Goal: Check status: Check status

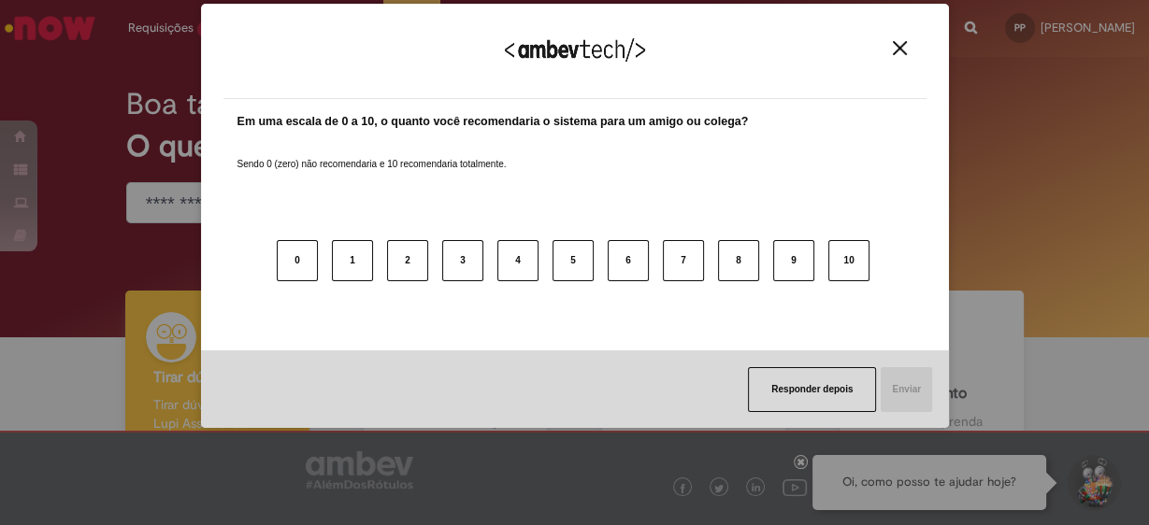
click at [903, 50] on img "Close" at bounding box center [900, 48] width 14 height 14
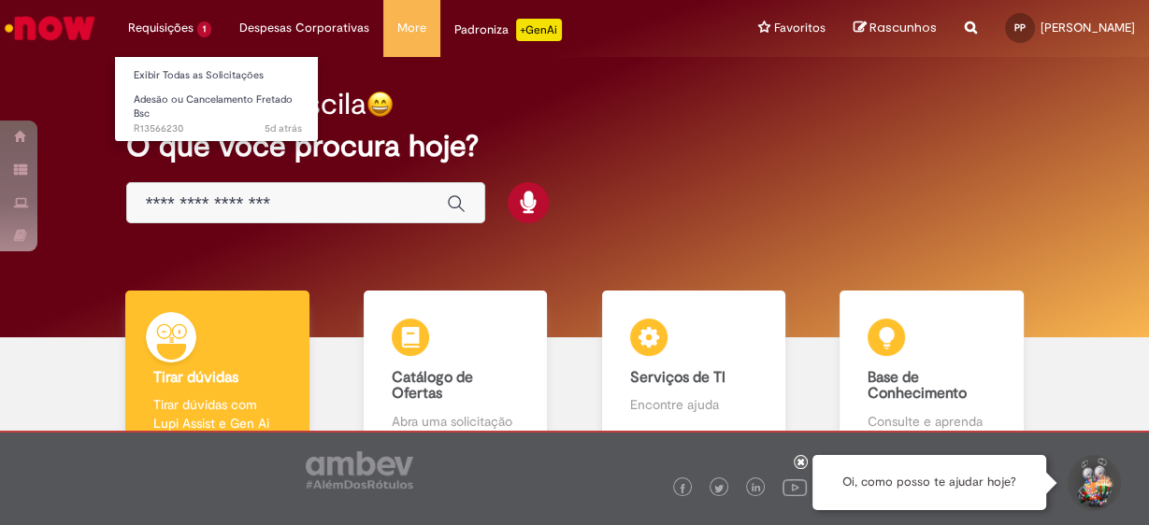
click at [179, 24] on li "Requisições 1 Exibir Todas as Solicitações Adesão ou Cancelamento Fretado Bsc 5…" at bounding box center [169, 28] width 111 height 56
click at [169, 23] on li "Requisições 1 Exibir Todas as Solicitações Adesão ou Cancelamento Fretado Bsc 5…" at bounding box center [169, 28] width 111 height 56
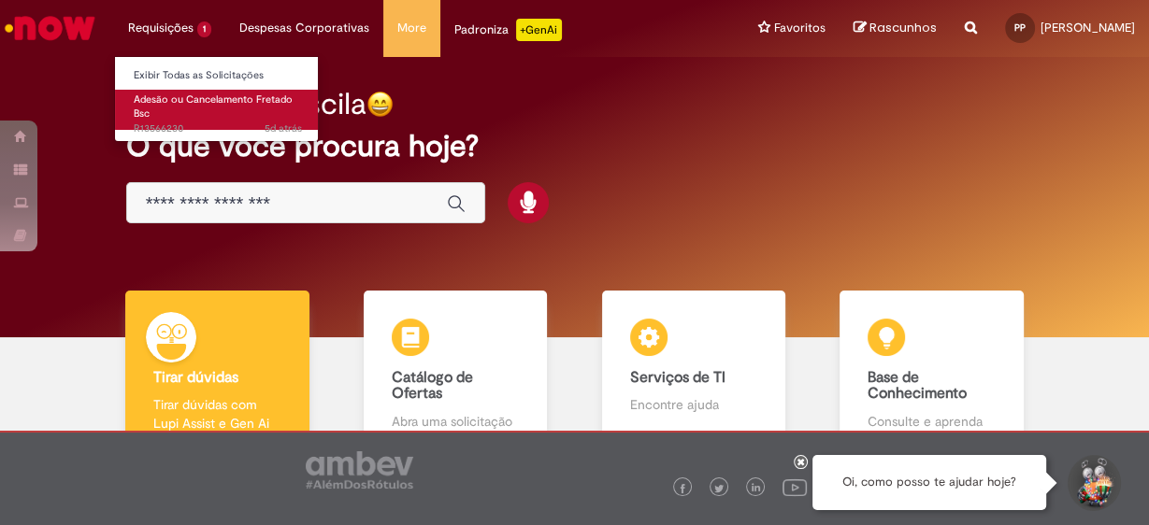
click at [167, 114] on link "Adesão ou Cancelamento Fretado Bsc 5d atrás 5 dias atrás R13566230" at bounding box center [218, 110] width 206 height 40
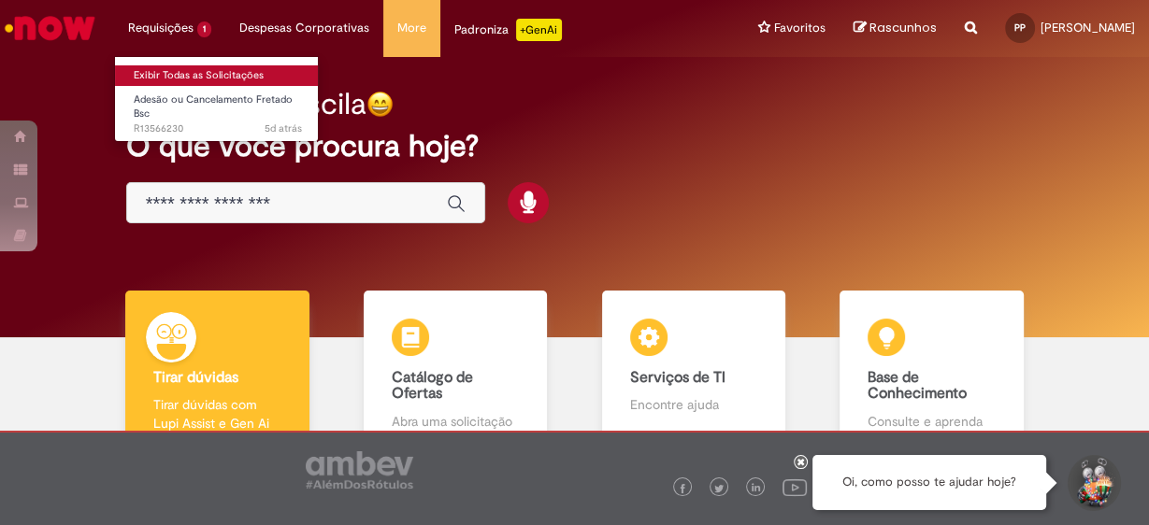
click at [161, 72] on link "Exibir Todas as Solicitações" at bounding box center [218, 75] width 206 height 21
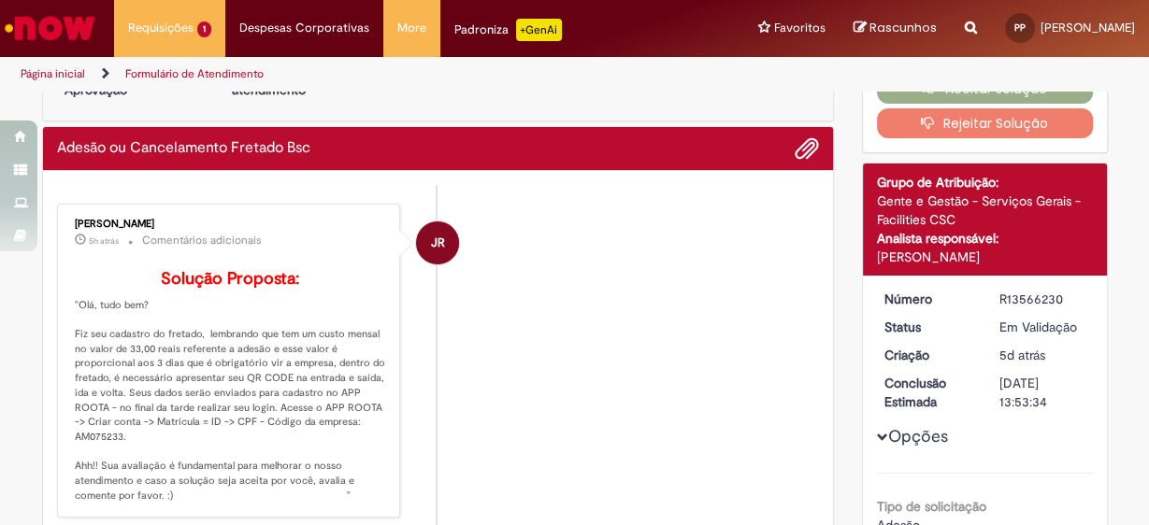
scroll to position [150, 0]
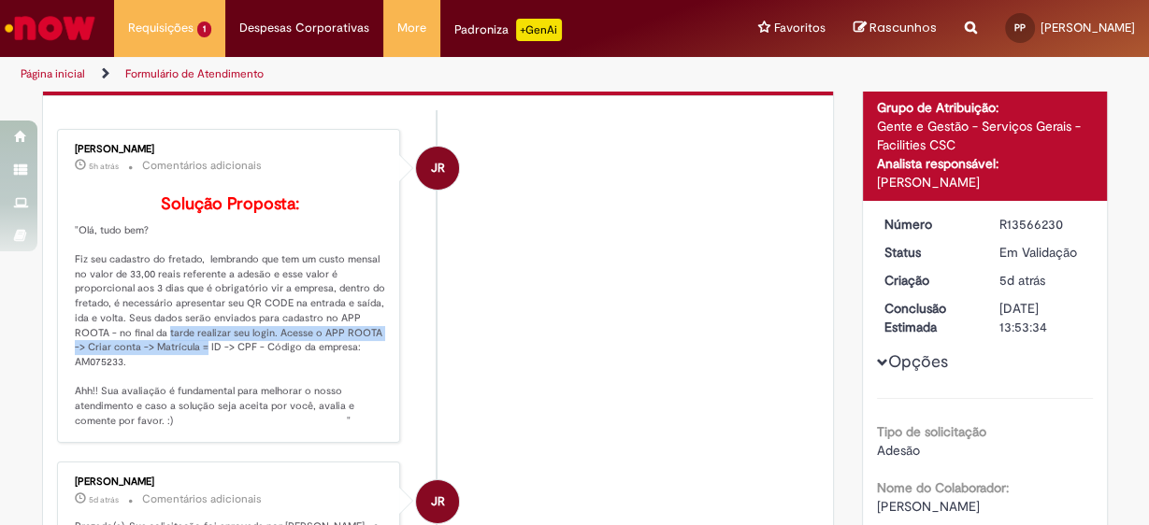
drag, startPoint x: 152, startPoint y: 363, endPoint x: 186, endPoint y: 377, distance: 36.5
click at [186, 377] on p "Solução Proposta: "Olá, tudo bem? Fiz seu cadastro do fretado, lembrando que te…" at bounding box center [230, 312] width 311 height 234
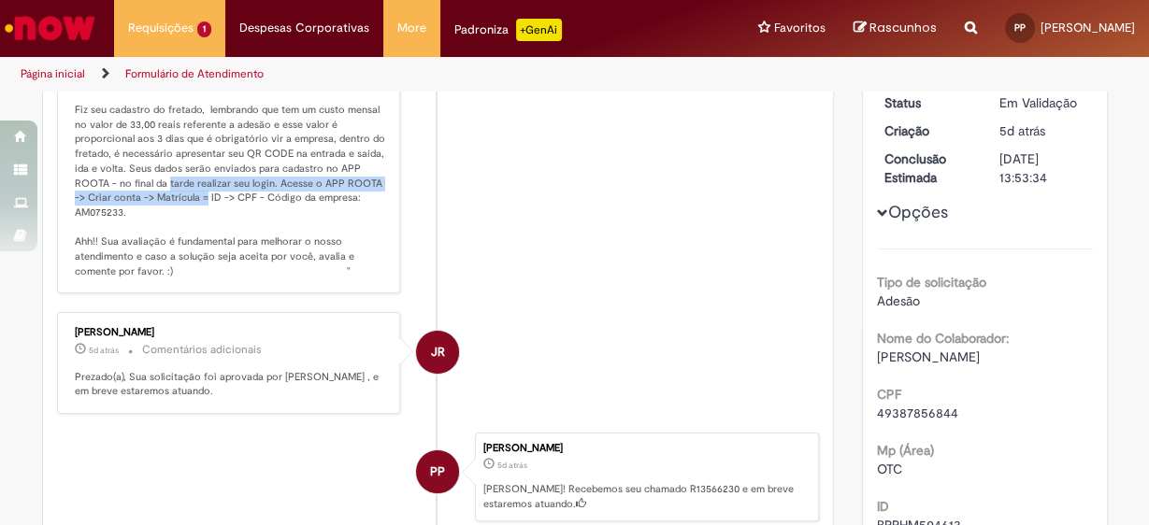
scroll to position [0, 0]
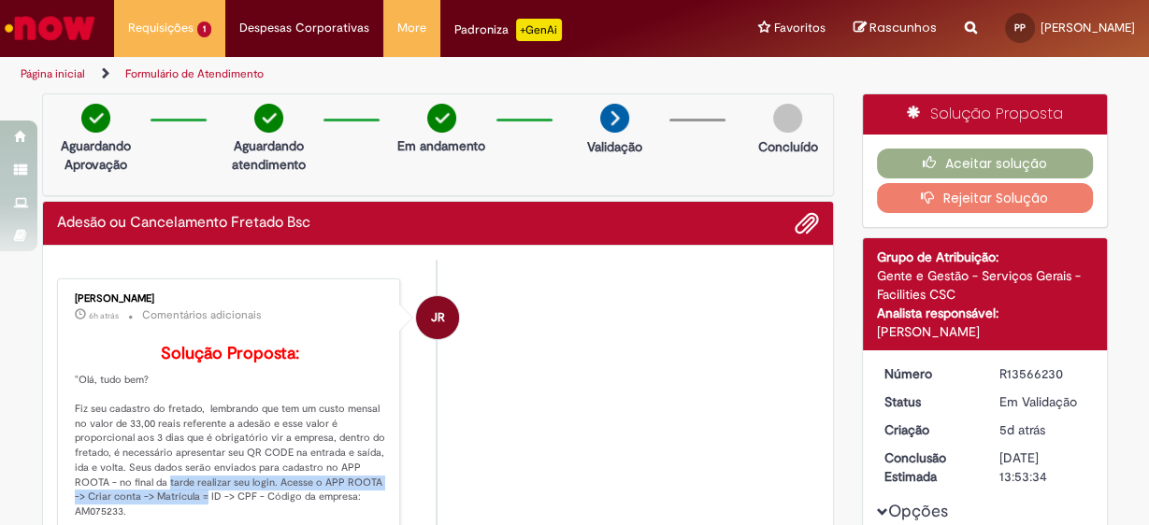
click at [156, 227] on h2 "Adesão ou Cancelamento Fretado Bsc" at bounding box center [183, 223] width 253 height 17
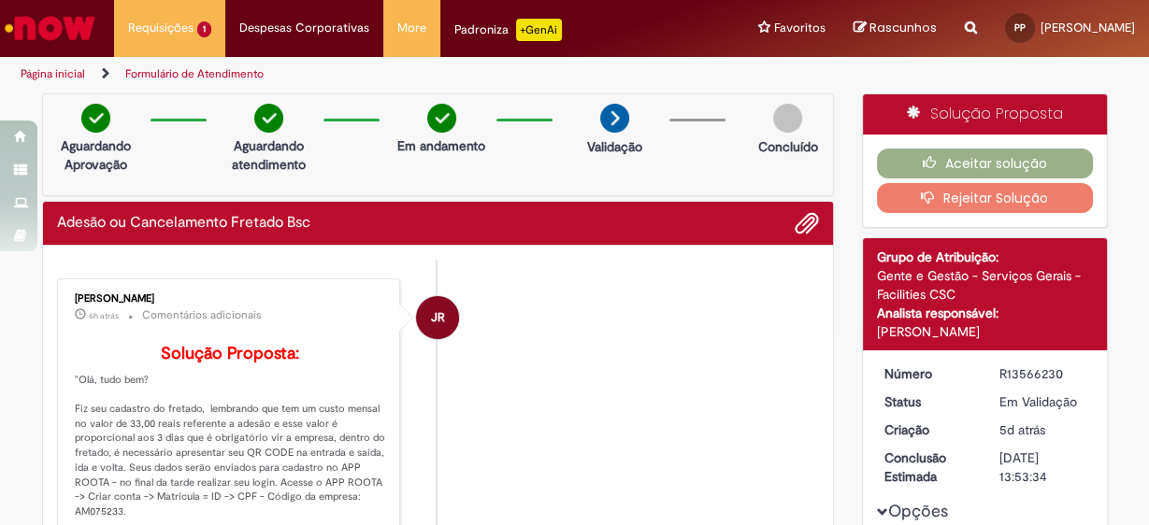
click at [105, 293] on div "[PERSON_NAME]" at bounding box center [230, 298] width 311 height 11
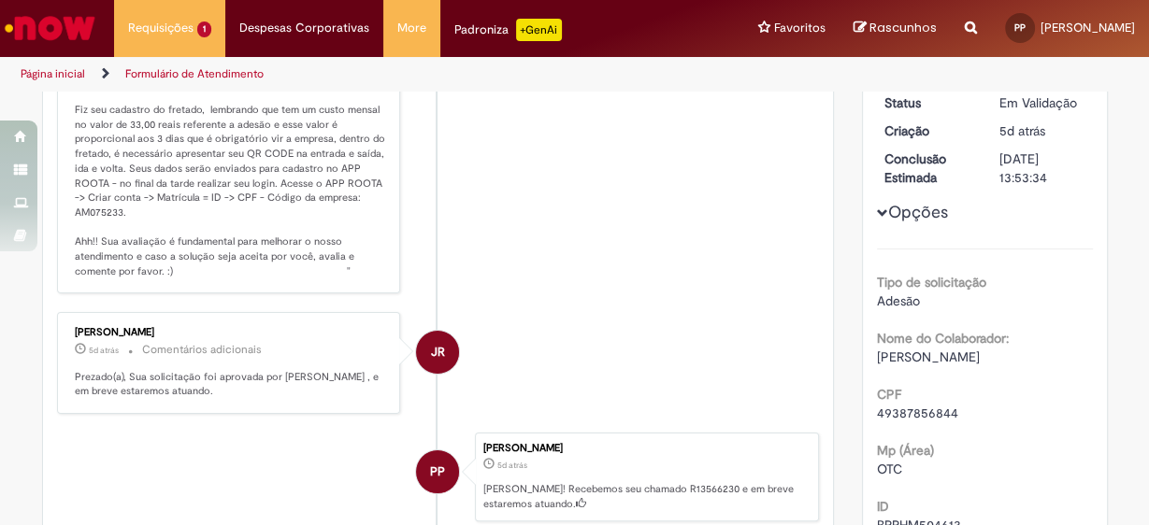
click at [101, 361] on p "5d atrás 5 dias atrás Comentários adicionais" at bounding box center [230, 349] width 311 height 21
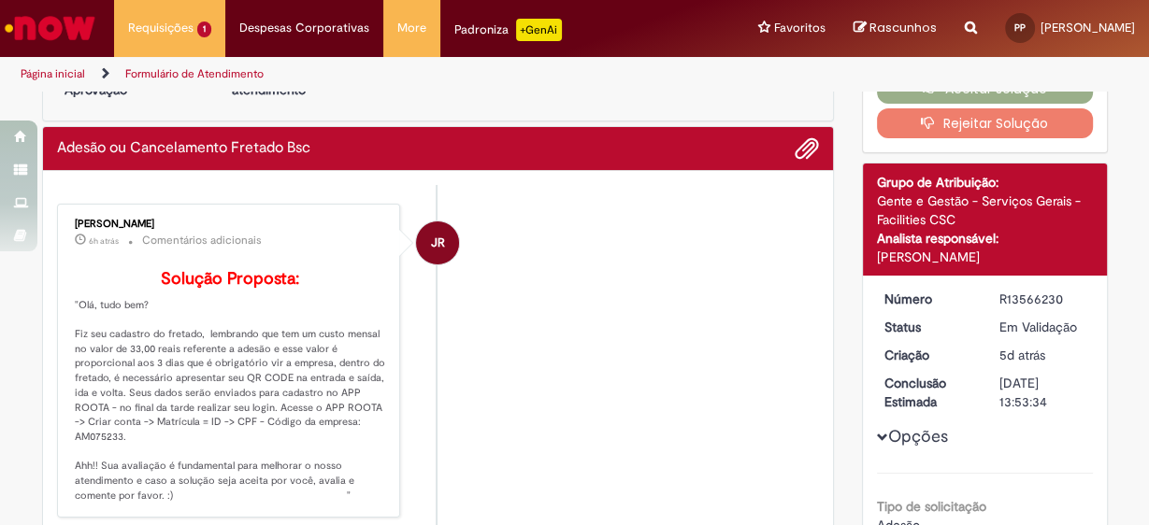
scroll to position [0, 0]
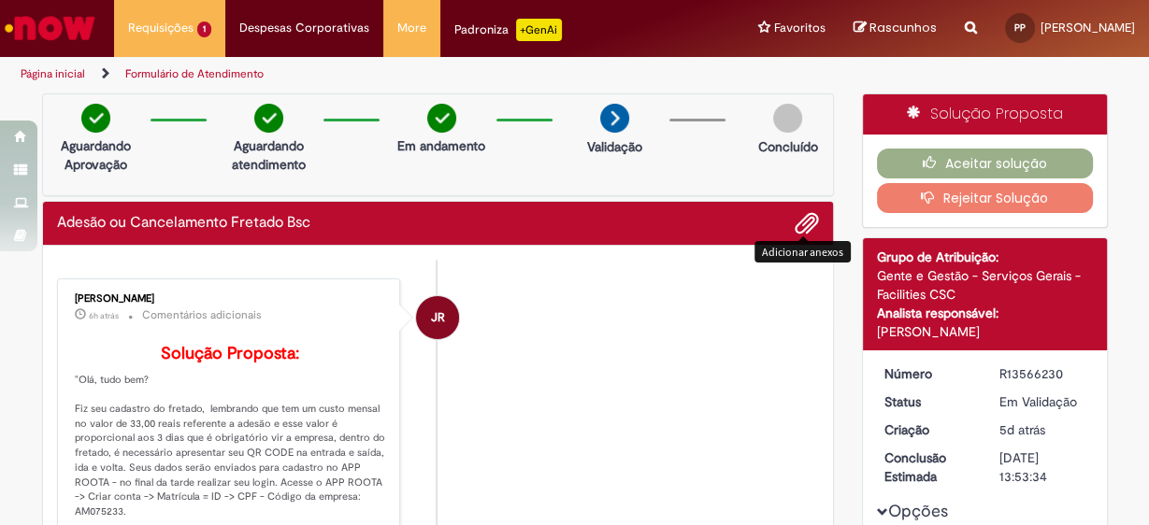
click at [800, 225] on span "Adicionar anexos" at bounding box center [806, 224] width 22 height 22
click at [539, 358] on li "JR [PERSON_NAME] 6h atrás 6 horas atrás Comentários adicionais Solução Proposta…" at bounding box center [438, 436] width 763 height 315
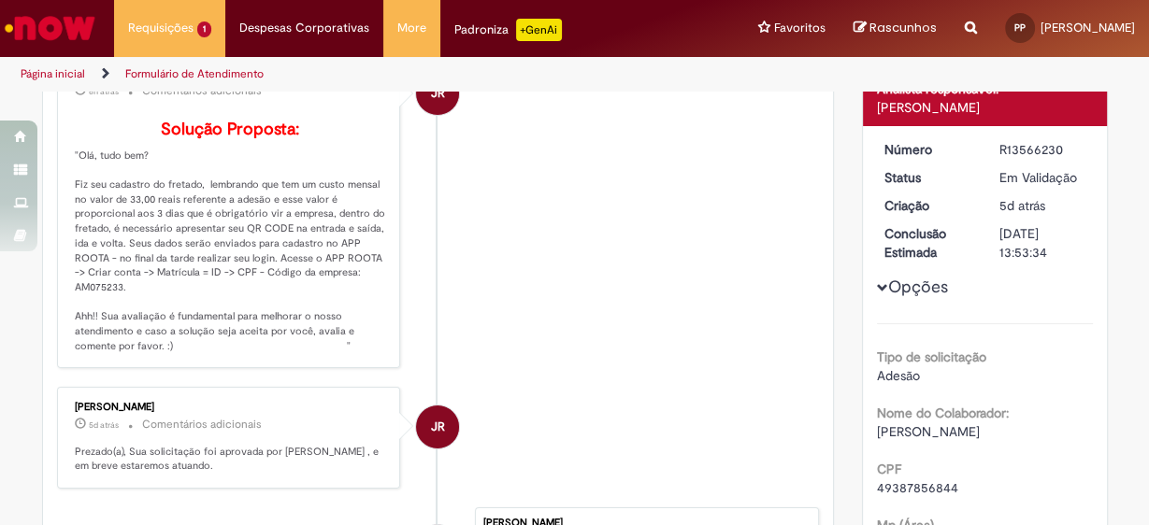
scroll to position [75, 0]
